Goal: Information Seeking & Learning: Learn about a topic

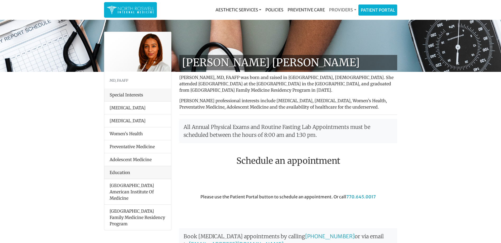
click at [348, 10] on link "Providers" at bounding box center [342, 9] width 31 height 11
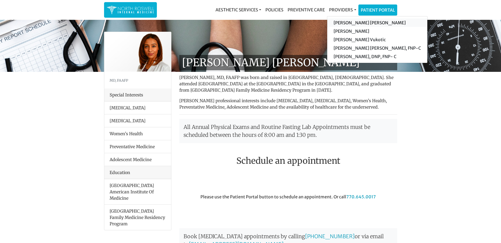
click at [364, 20] on link "[PERSON_NAME] [PERSON_NAME]" at bounding box center [377, 23] width 100 height 8
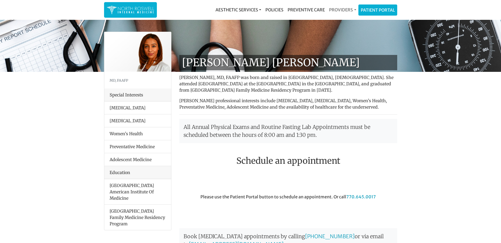
click at [353, 10] on link "Providers" at bounding box center [342, 9] width 31 height 11
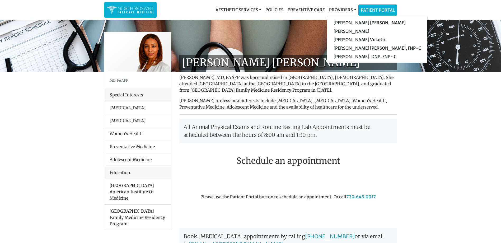
click at [137, 136] on li "Women’s Health" at bounding box center [137, 133] width 67 height 13
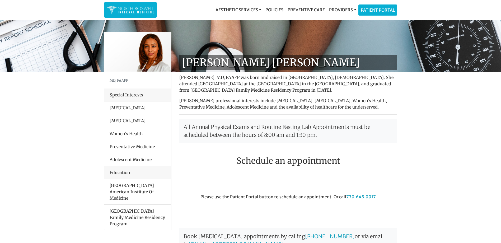
click at [124, 108] on li "[MEDICAL_DATA]" at bounding box center [137, 108] width 67 height 13
click at [124, 173] on div "Education" at bounding box center [137, 172] width 67 height 13
click at [303, 9] on link "Preventive Care" at bounding box center [306, 9] width 41 height 11
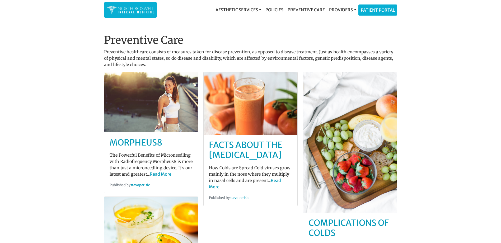
click at [138, 13] on img at bounding box center [131, 10] width 48 height 10
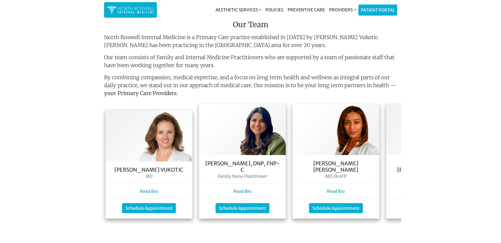
drag, startPoint x: 413, startPoint y: 59, endPoint x: 417, endPoint y: 59, distance: 3.5
click at [413, 59] on main "Flu shots are available, call our office to schedule! 770.645.0017 Welcome To O…" at bounding box center [250, 95] width 501 height 995
